Goal: Information Seeking & Learning: Learn about a topic

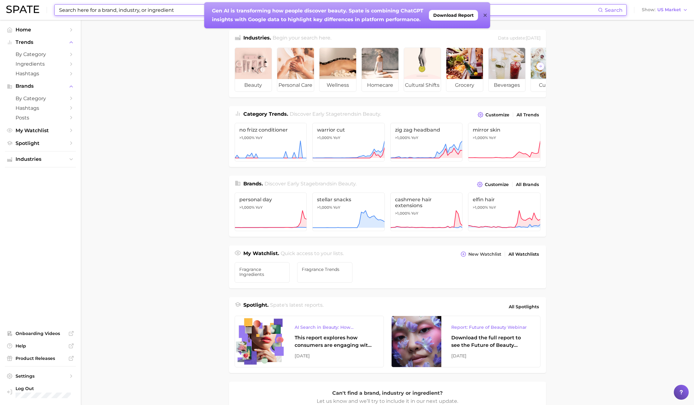
click at [109, 10] on input at bounding box center [328, 10] width 540 height 11
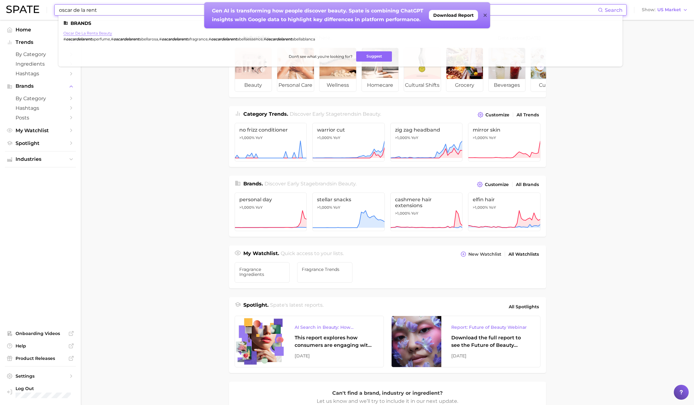
type input "oscar de la rent"
click at [102, 32] on link "oscar de la renta beauty" at bounding box center [87, 33] width 49 height 5
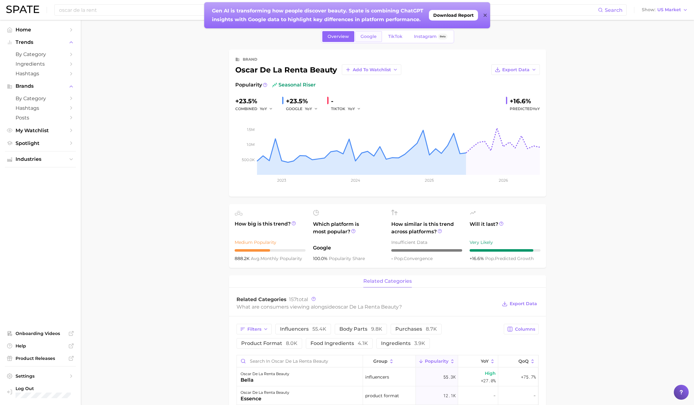
click at [371, 41] on link "Google" at bounding box center [368, 36] width 27 height 11
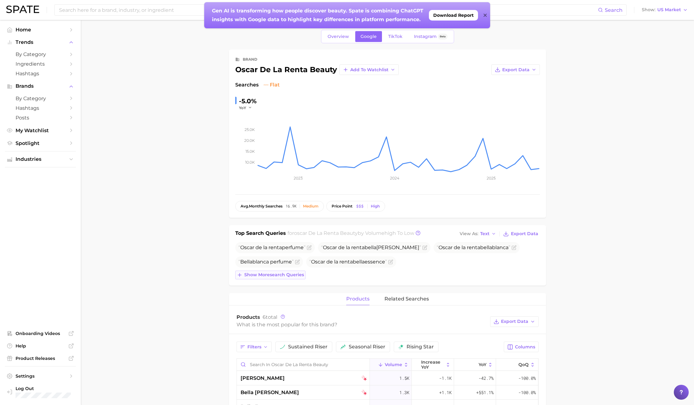
click at [265, 275] on span "Show more search queries" at bounding box center [274, 274] width 60 height 5
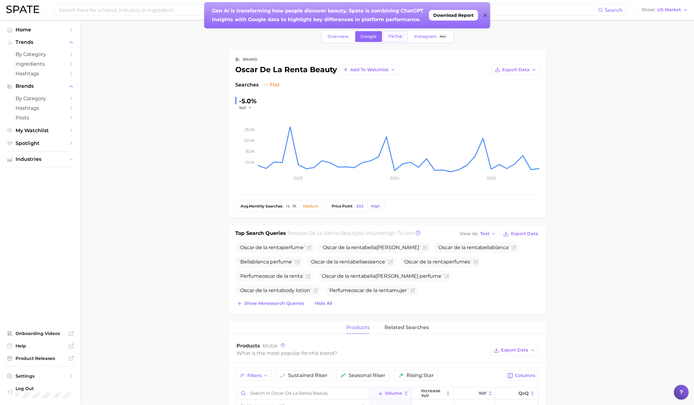
click at [394, 33] on link "TikTok" at bounding box center [395, 36] width 25 height 11
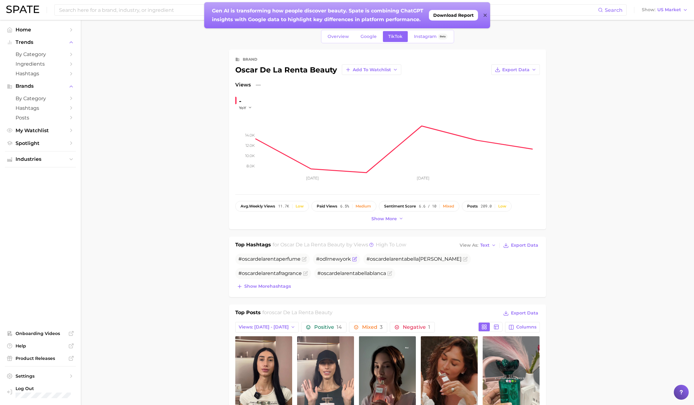
click at [331, 261] on span "#odlrnewyork" at bounding box center [333, 259] width 35 height 6
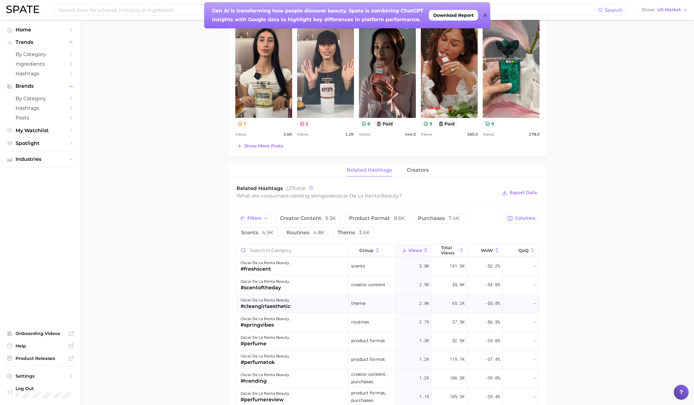
scroll to position [233, 0]
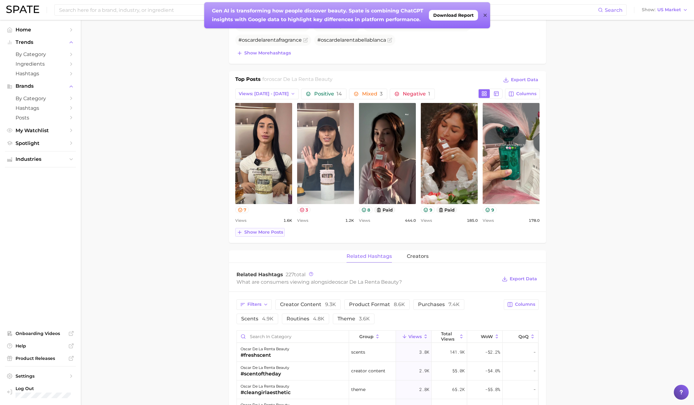
click at [257, 233] on span "Show more posts" at bounding box center [263, 231] width 39 height 5
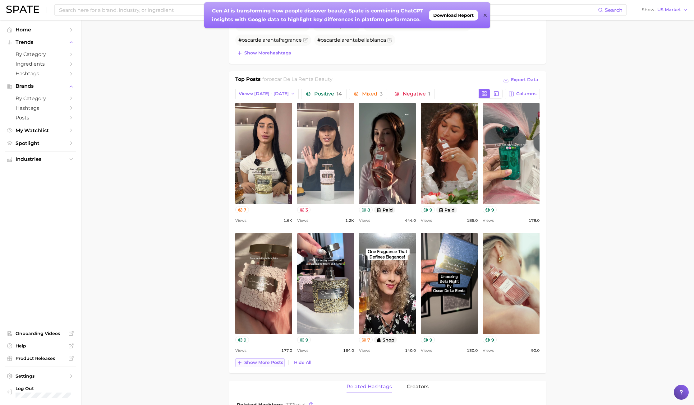
scroll to position [0, 0]
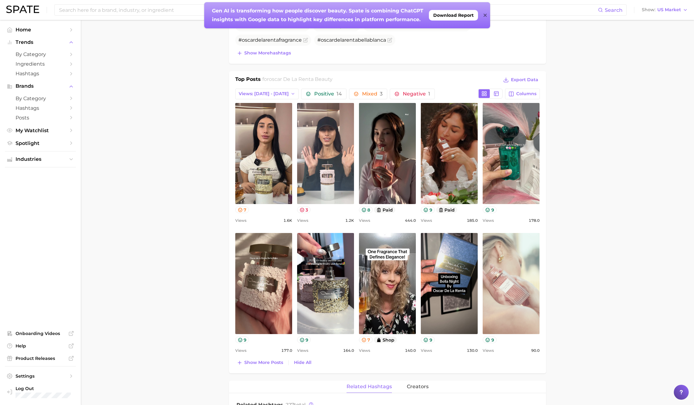
click at [520, 312] on link "view post on TikTok" at bounding box center [511, 283] width 57 height 101
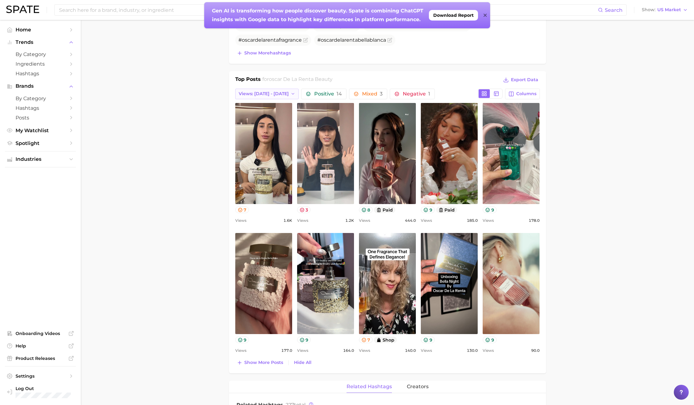
click at [279, 94] on span "Views: [DATE] - [DATE]" at bounding box center [264, 93] width 50 height 5
click at [245, 130] on span "Total Views" at bounding box center [250, 127] width 25 height 5
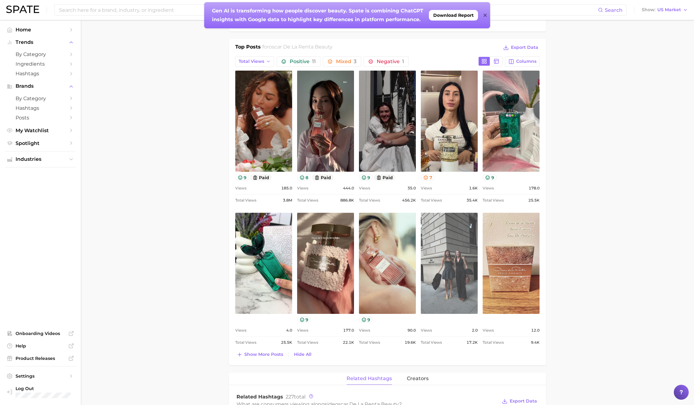
scroll to position [326, 0]
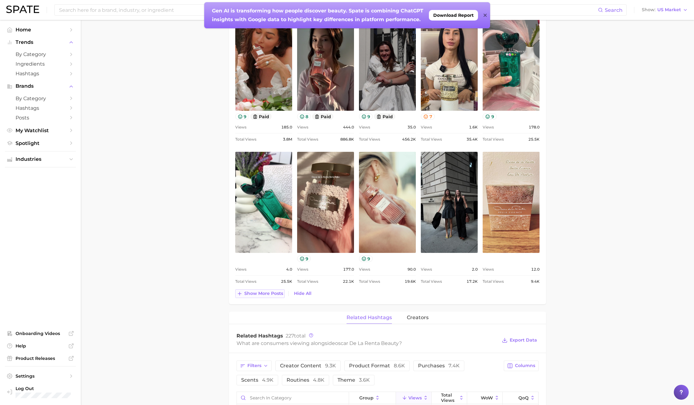
click at [276, 294] on span "Show more posts" at bounding box center [263, 293] width 39 height 5
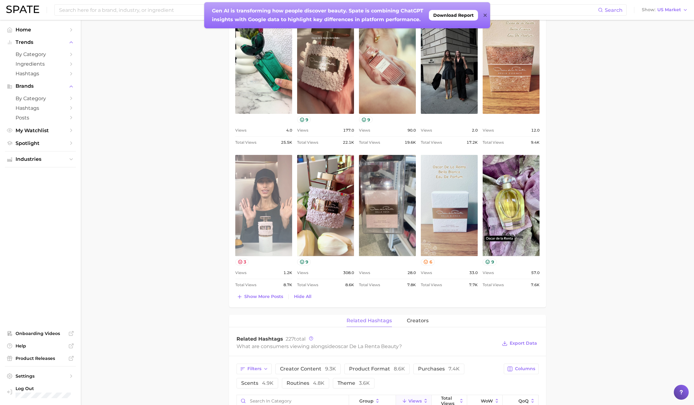
scroll to position [466, 0]
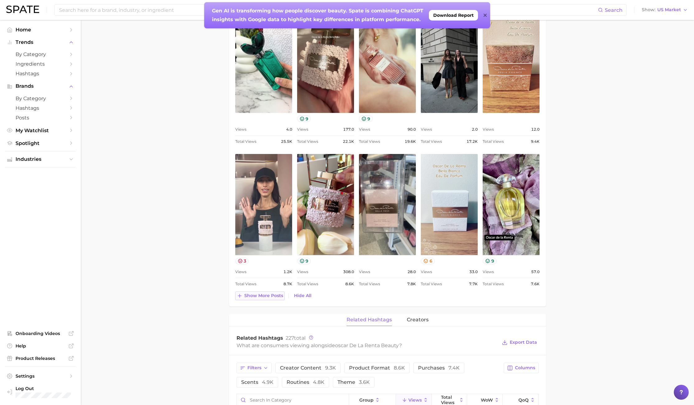
click at [263, 295] on span "Show more posts" at bounding box center [263, 295] width 39 height 5
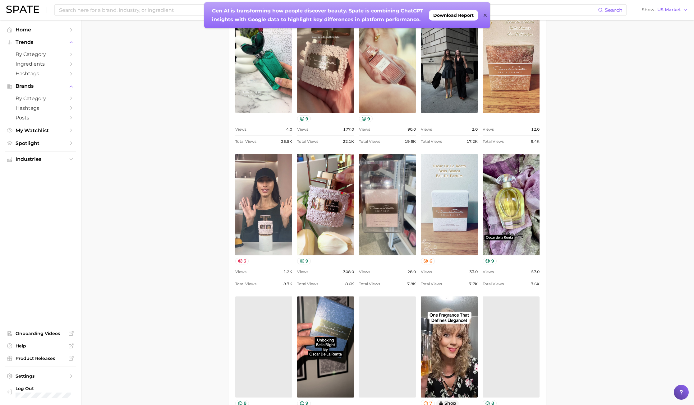
scroll to position [0, 0]
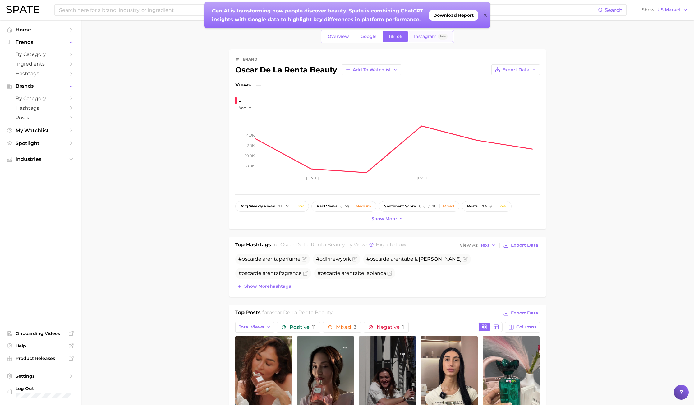
click at [426, 38] on span "Instagram" at bounding box center [425, 36] width 23 height 5
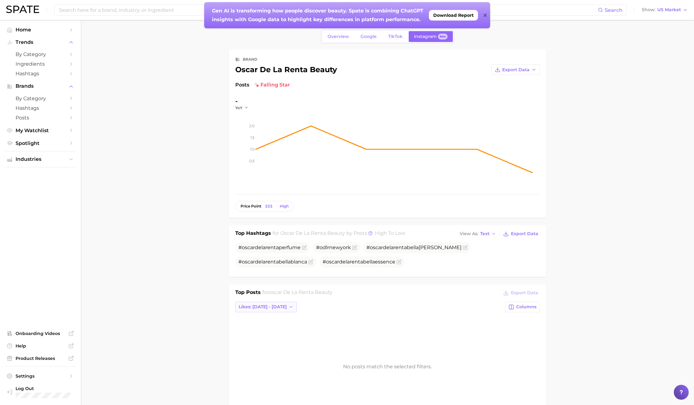
click at [274, 304] on span "Likes: [DATE] - [DATE]" at bounding box center [263, 306] width 48 height 5
click at [249, 345] on button "Total Likes" at bounding box center [269, 340] width 68 height 11
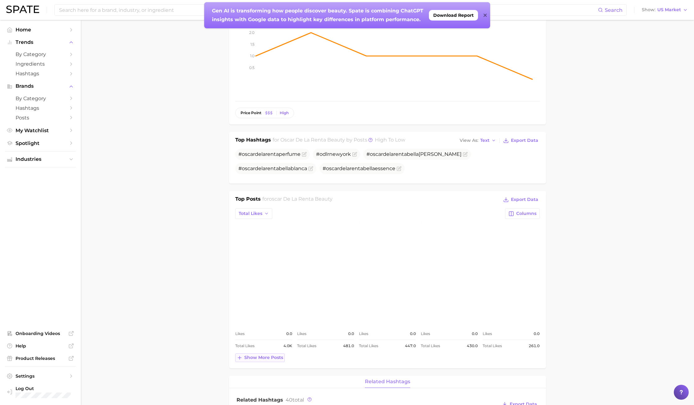
click at [267, 356] on span "Show more posts" at bounding box center [263, 357] width 39 height 5
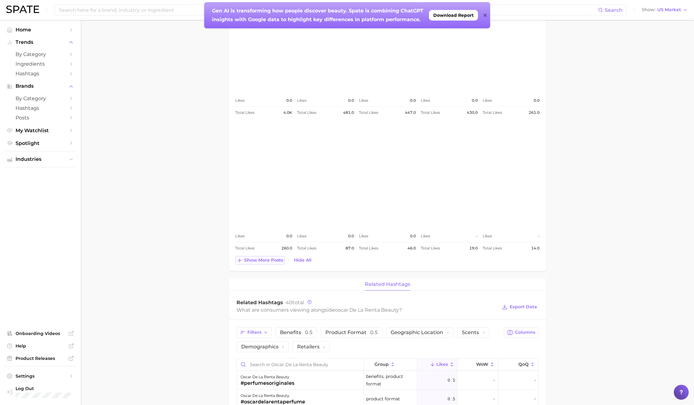
click at [264, 258] on span "Show more posts" at bounding box center [263, 259] width 39 height 5
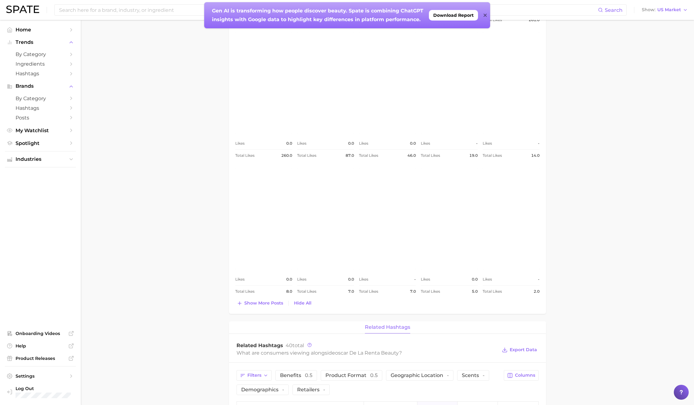
scroll to position [420, 0]
click at [263, 297] on div "Top Posts for oscar de la renta beauty Export Data Total Likes Columns view pos…" at bounding box center [387, 88] width 305 height 438
click at [263, 305] on span "Show more posts" at bounding box center [263, 302] width 39 height 5
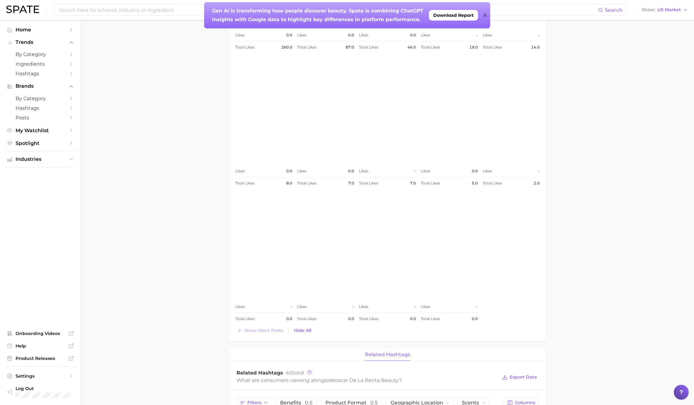
scroll to position [513, 0]
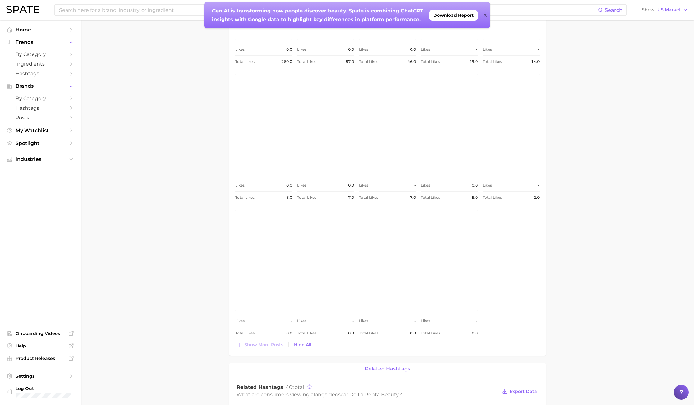
click at [390, 167] on link "view post on Instagram" at bounding box center [387, 124] width 57 height 101
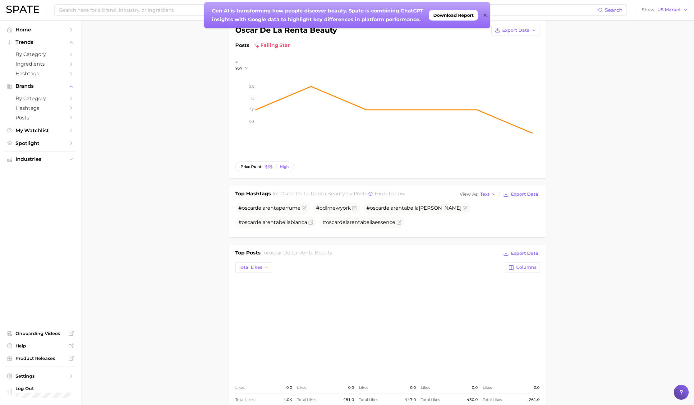
scroll to position [0, 0]
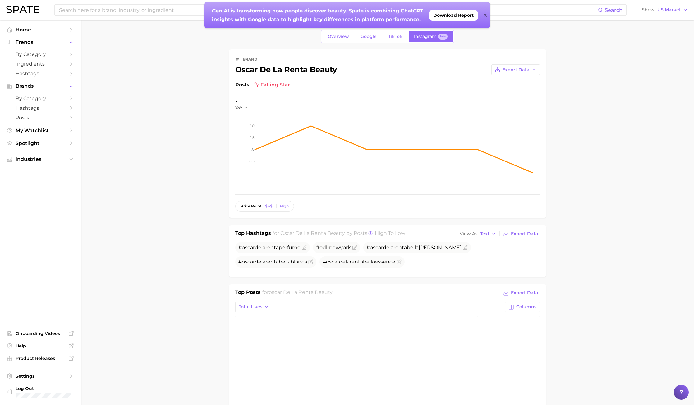
click at [338, 30] on div "Overview Google TikTok Instagram Beta" at bounding box center [387, 36] width 133 height 13
click at [336, 34] on span "Overview" at bounding box center [338, 36] width 21 height 5
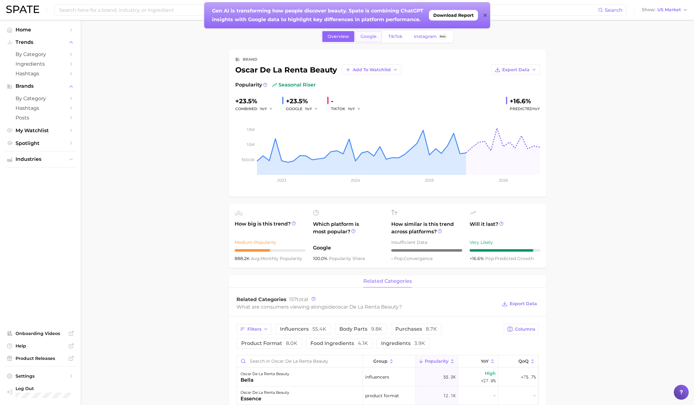
click at [368, 37] on span "Google" at bounding box center [369, 36] width 16 height 5
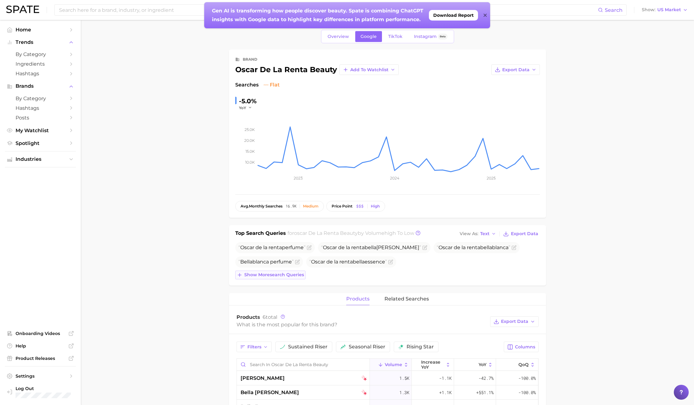
click at [285, 273] on span "Show more search queries" at bounding box center [274, 274] width 60 height 5
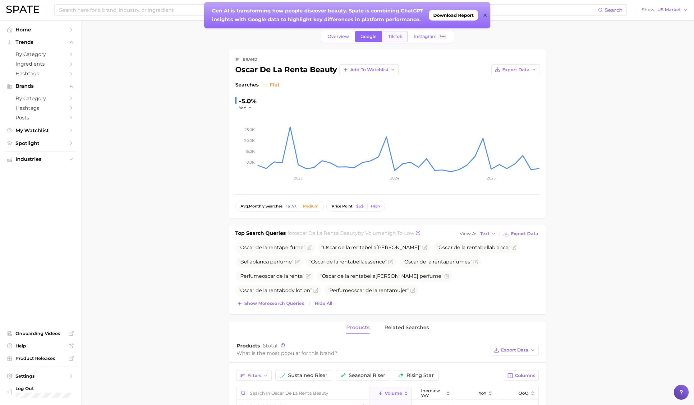
click at [398, 37] on span "TikTok" at bounding box center [395, 36] width 14 height 5
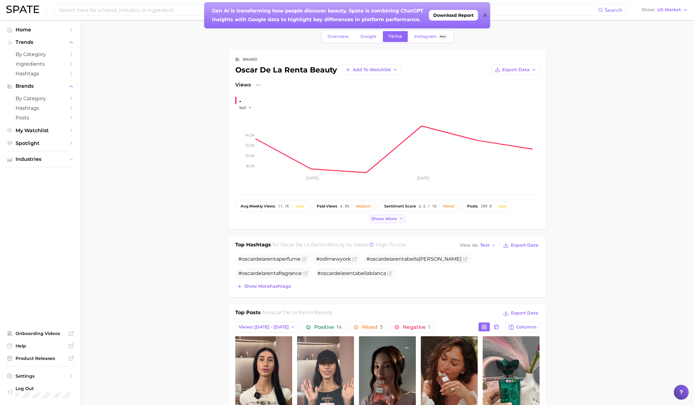
click at [384, 218] on span "Show more" at bounding box center [383, 218] width 25 height 5
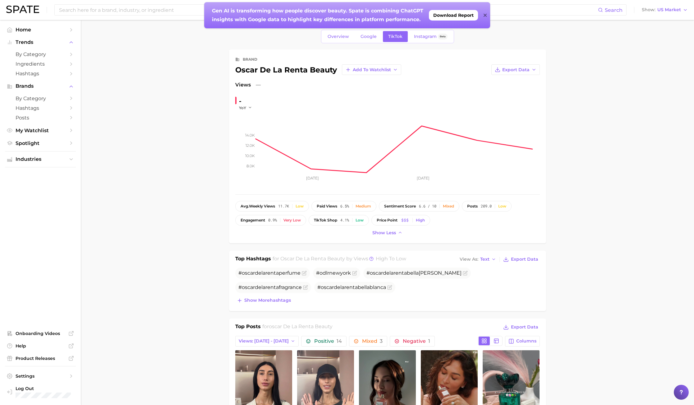
click at [447, 207] on div "Mixed" at bounding box center [448, 206] width 11 height 4
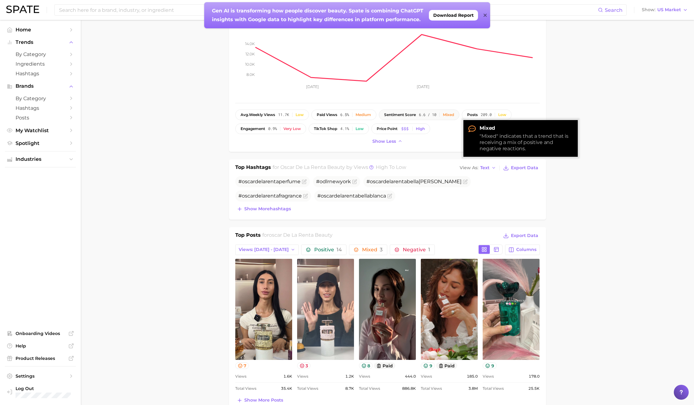
scroll to position [140, 0]
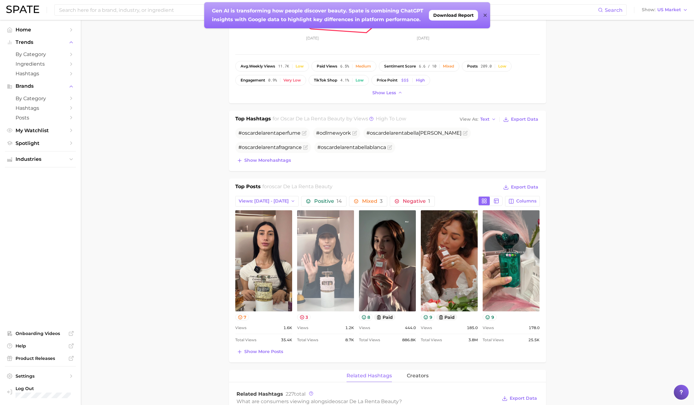
click at [322, 295] on link "view post on TikTok" at bounding box center [325, 260] width 57 height 101
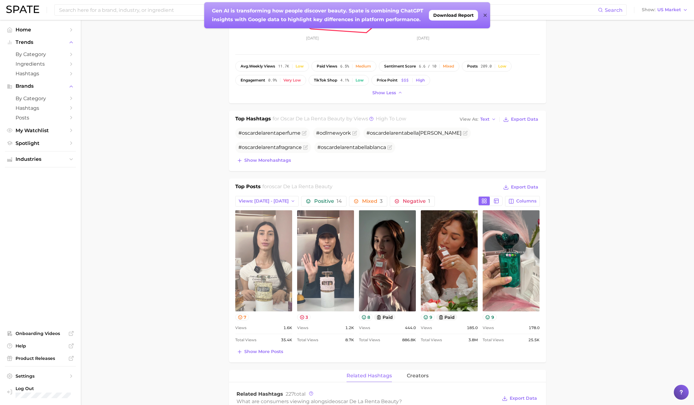
click at [256, 289] on link "view post on TikTok" at bounding box center [263, 260] width 57 height 101
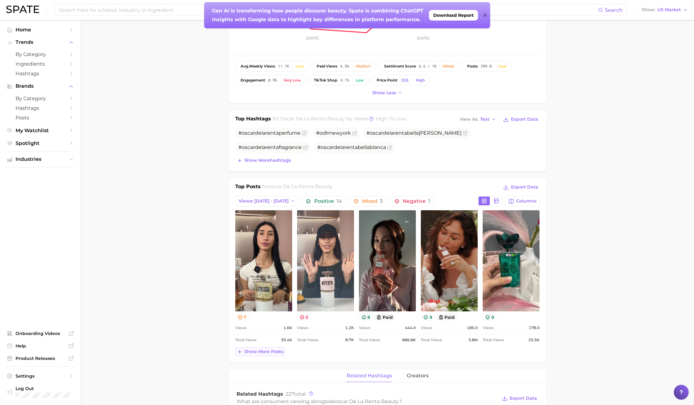
click at [264, 352] on span "Show more posts" at bounding box center [263, 351] width 39 height 5
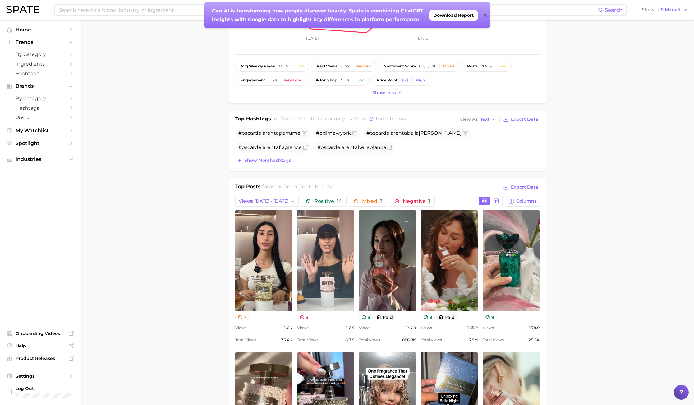
scroll to position [280, 0]
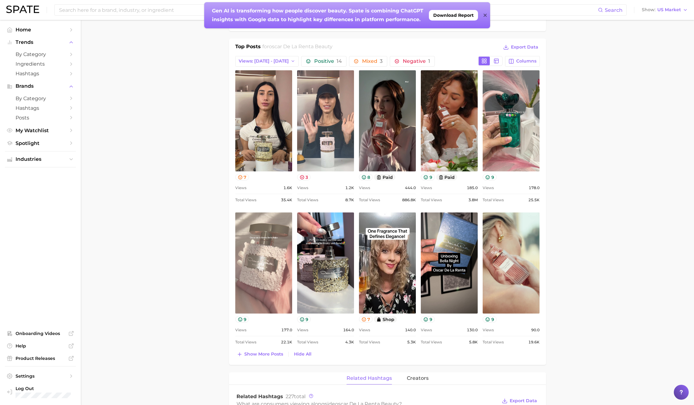
click at [265, 271] on link "view post on TikTok" at bounding box center [263, 262] width 57 height 101
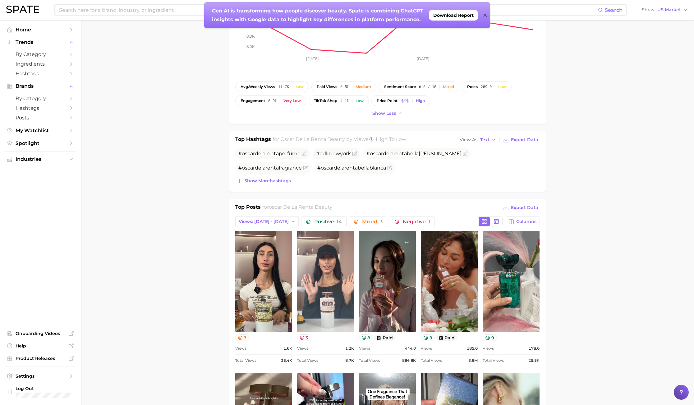
scroll to position [0, 0]
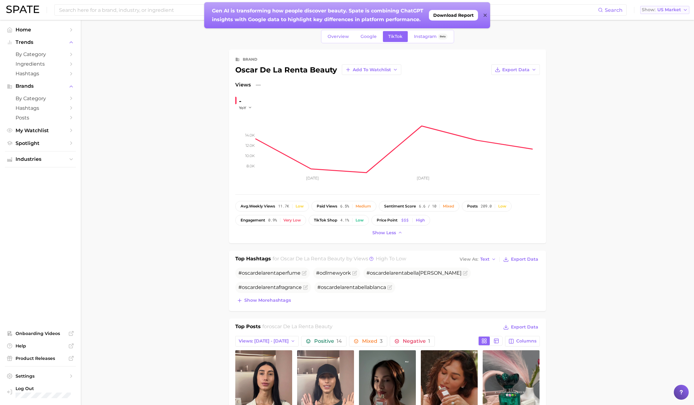
click at [667, 10] on span "US Market" at bounding box center [669, 9] width 24 height 3
click at [660, 72] on button "Global" at bounding box center [667, 76] width 54 height 11
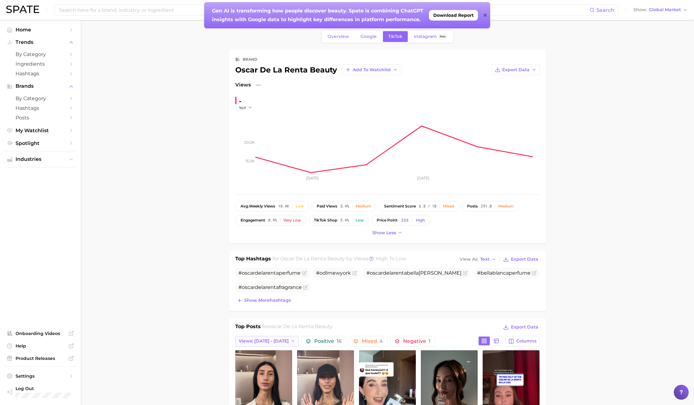
click at [280, 343] on span "Views: [DATE] - [DATE]" at bounding box center [264, 340] width 50 height 5
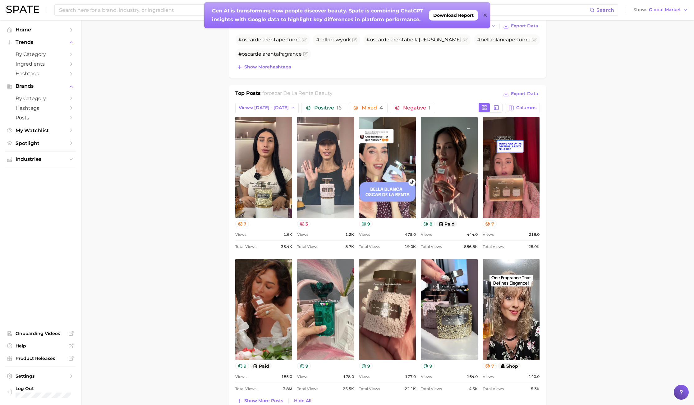
scroll to position [373, 0]
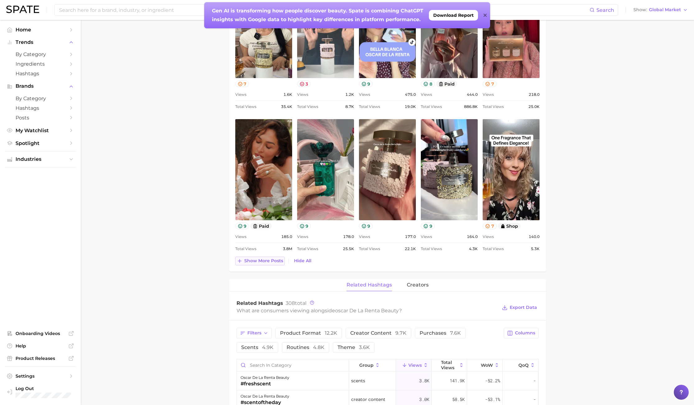
click at [256, 258] on span "Show more posts" at bounding box center [263, 260] width 39 height 5
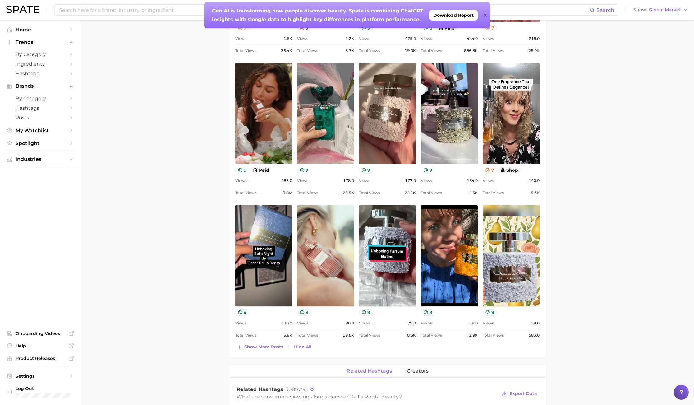
scroll to position [513, 0]
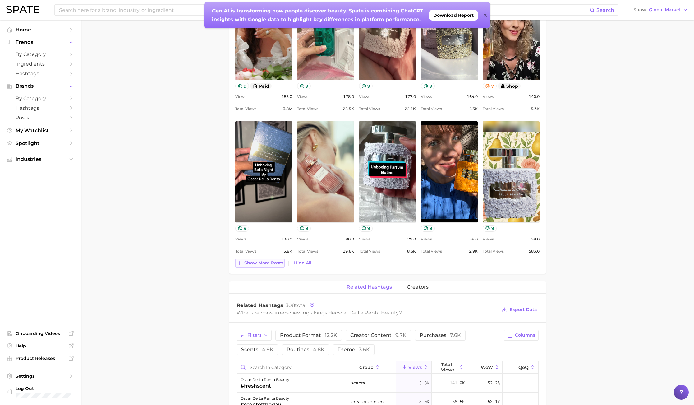
click at [265, 261] on span "Show more posts" at bounding box center [263, 262] width 39 height 5
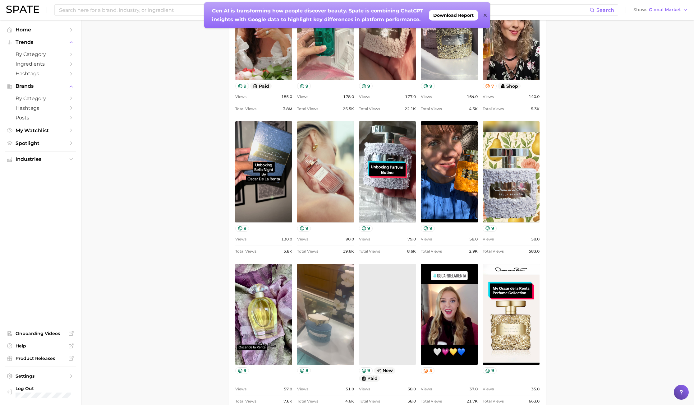
scroll to position [0, 0]
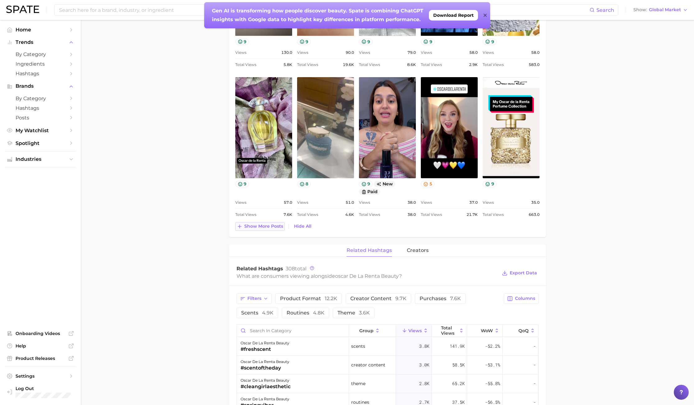
drag, startPoint x: 249, startPoint y: 216, endPoint x: 251, endPoint y: 224, distance: 8.2
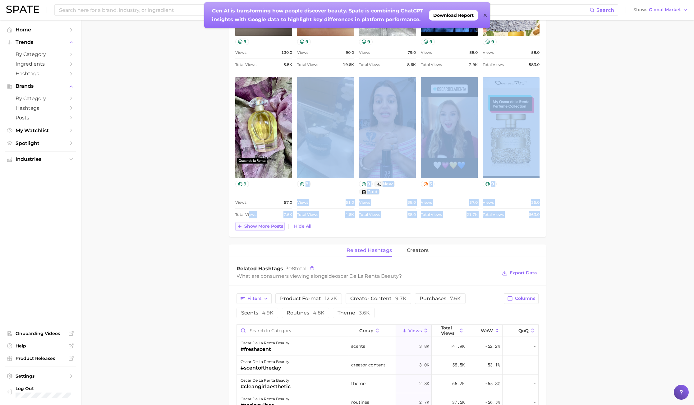
click at [253, 228] on span "Show more posts" at bounding box center [263, 225] width 39 height 5
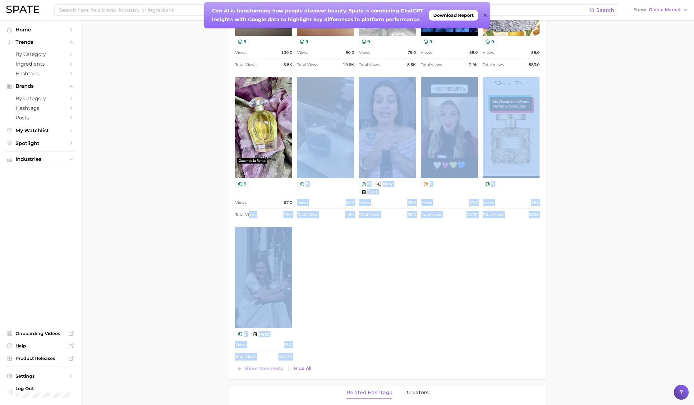
click at [172, 263] on main "Overview Google TikTok Instagram Beta brand oscar de la renta beauty Add to Wat…" at bounding box center [387, 115] width 613 height 1589
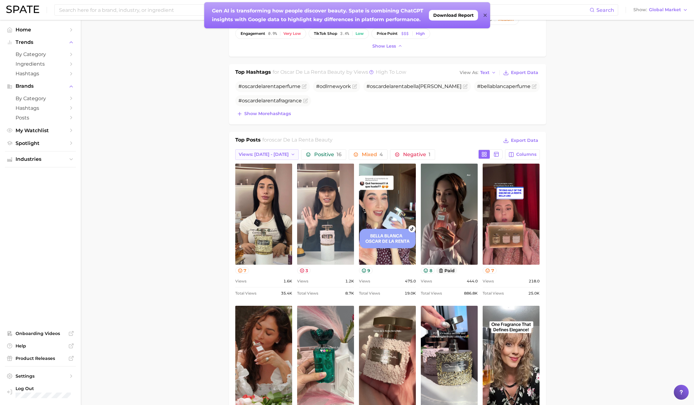
click at [266, 157] on button "Views: [DATE] - [DATE]" at bounding box center [267, 154] width 64 height 11
click at [265, 177] on span "Views: [DATE] - [DATE]" at bounding box center [263, 176] width 50 height 5
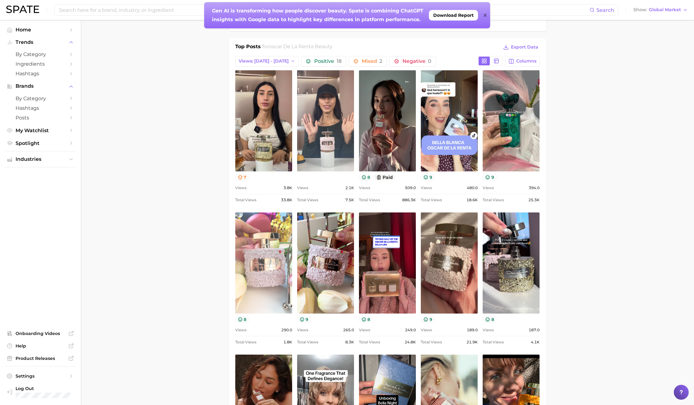
click at [253, 265] on link "view post on TikTok" at bounding box center [263, 262] width 57 height 101
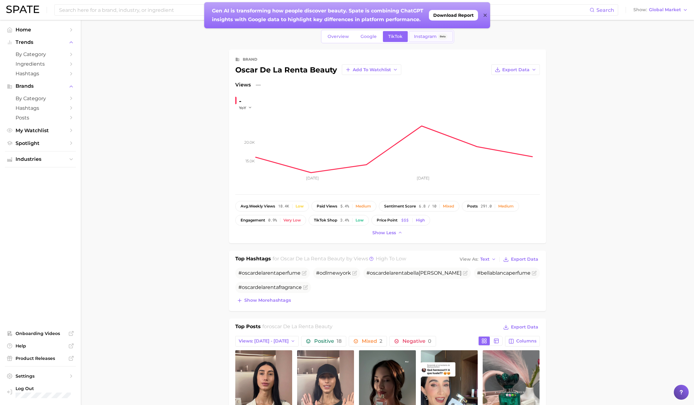
click at [420, 33] on link "Instagram Beta" at bounding box center [431, 36] width 44 height 11
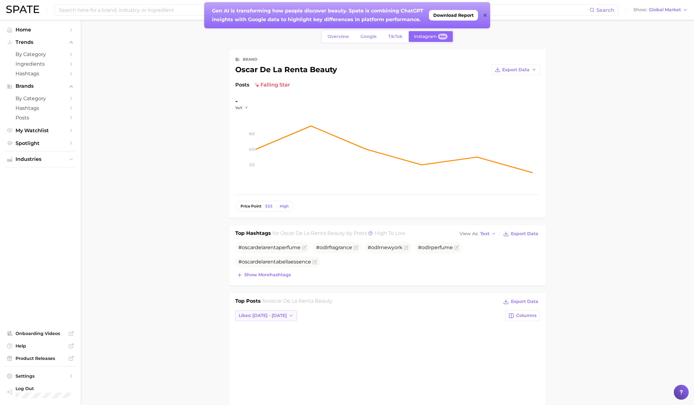
click at [271, 313] on span "Likes: [DATE] - [DATE]" at bounding box center [263, 315] width 48 height 5
click at [268, 337] on span "Likes: [DATE] - [DATE]" at bounding box center [262, 337] width 48 height 5
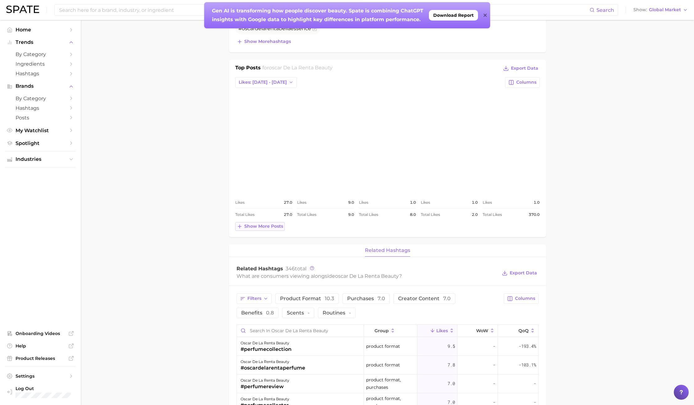
click at [266, 226] on span "Show more posts" at bounding box center [263, 225] width 39 height 5
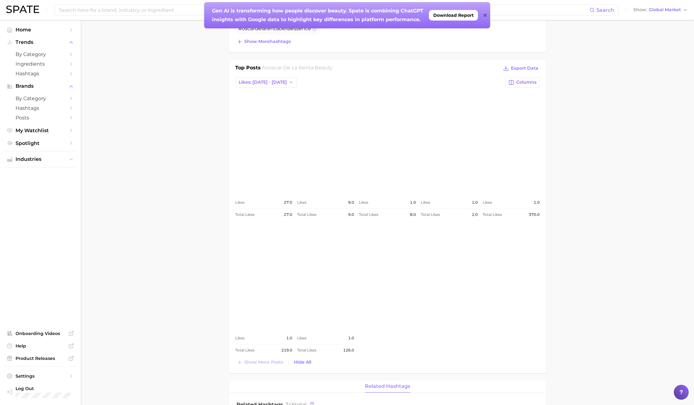
click at [277, 312] on link "view post on Instagram" at bounding box center [263, 277] width 57 height 101
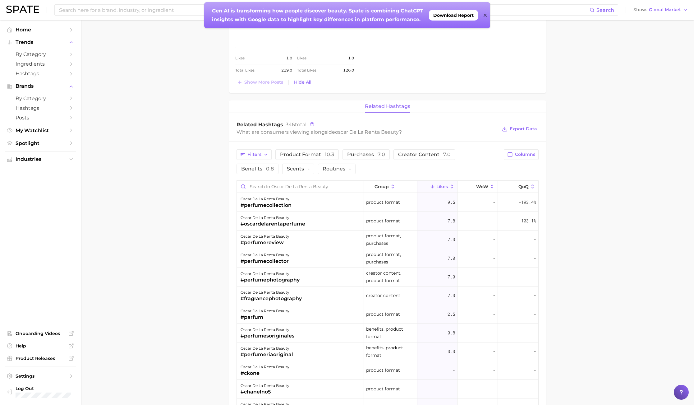
scroll to position [559, 0]
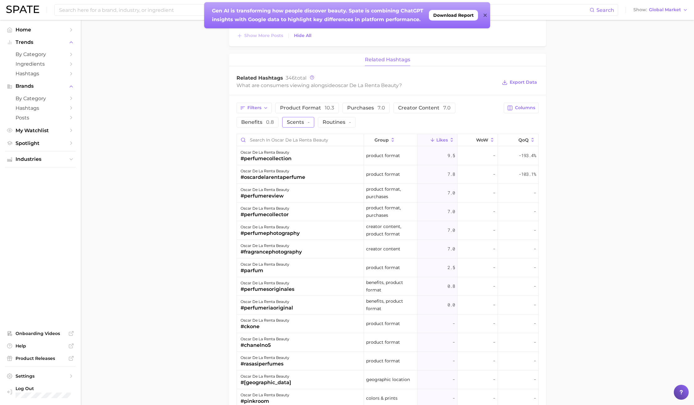
click at [282, 125] on button "Scents -" at bounding box center [298, 122] width 32 height 11
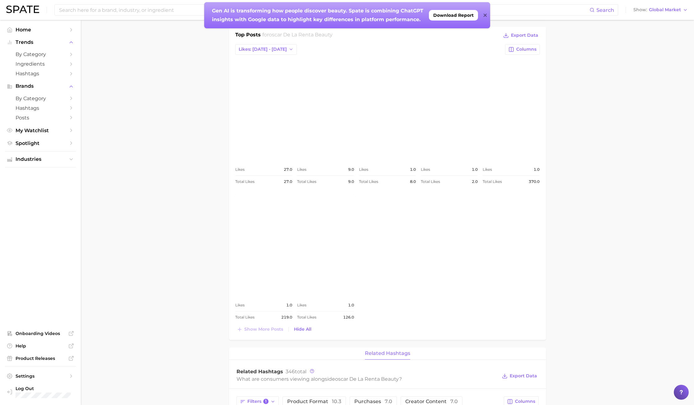
scroll to position [0, 0]
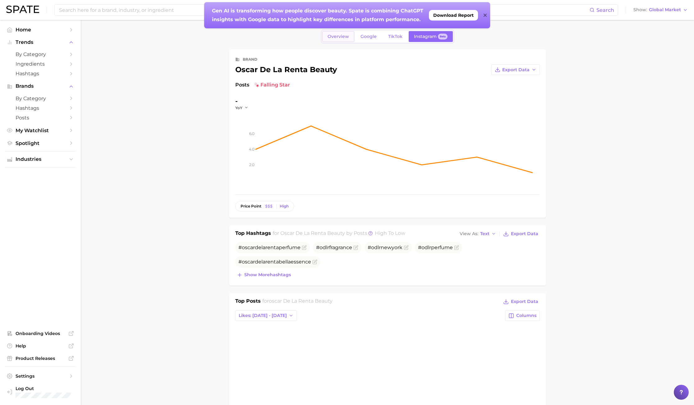
click at [342, 34] on span "Overview" at bounding box center [338, 36] width 21 height 5
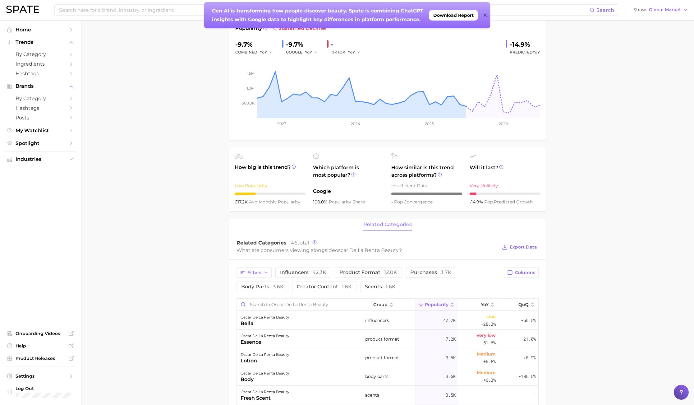
scroll to position [48, 0]
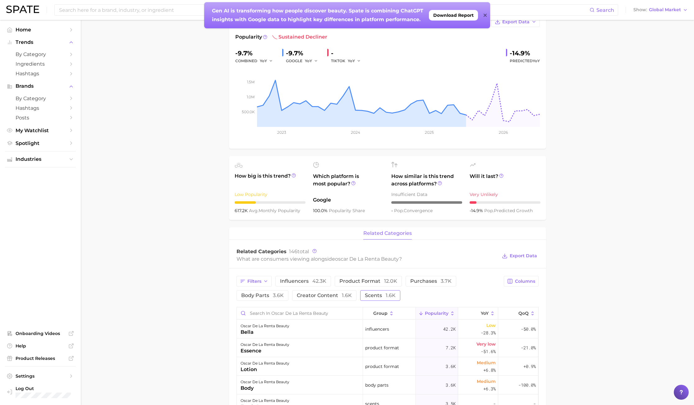
click at [375, 295] on span "scents 1.6k" at bounding box center [380, 295] width 31 height 5
click at [322, 280] on span "42.3k" at bounding box center [319, 281] width 14 height 6
click at [396, 294] on button "scents 1.6k" at bounding box center [384, 295] width 49 height 11
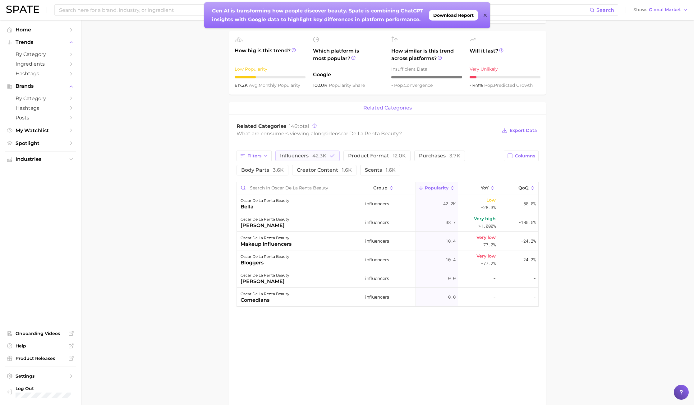
scroll to position [188, 0]
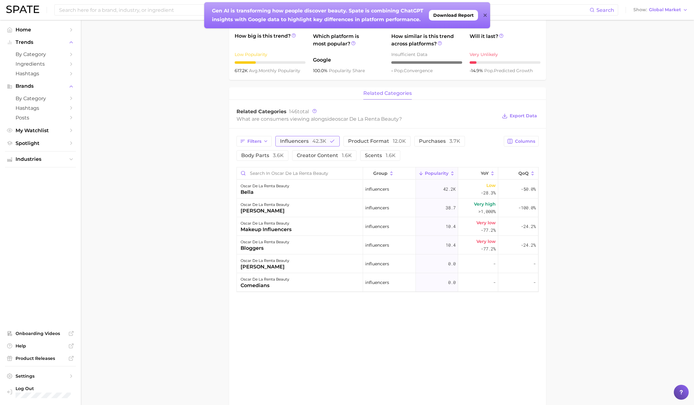
click at [308, 142] on span "influencers 42.3k" at bounding box center [303, 141] width 46 height 5
